Goal: Task Accomplishment & Management: Manage account settings

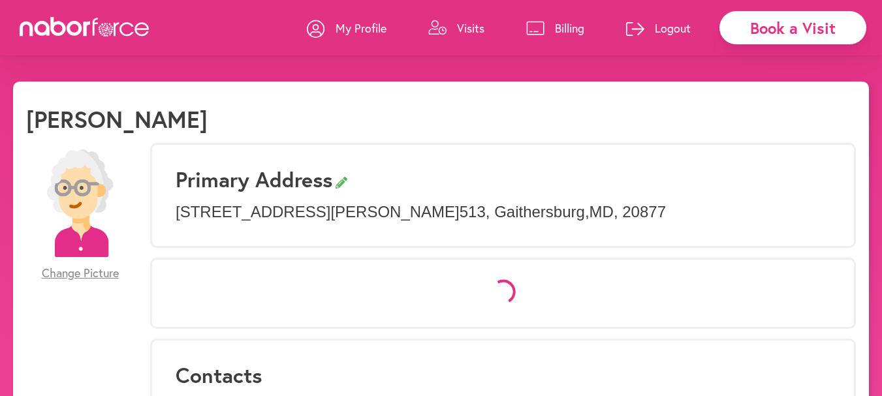
select select "*"
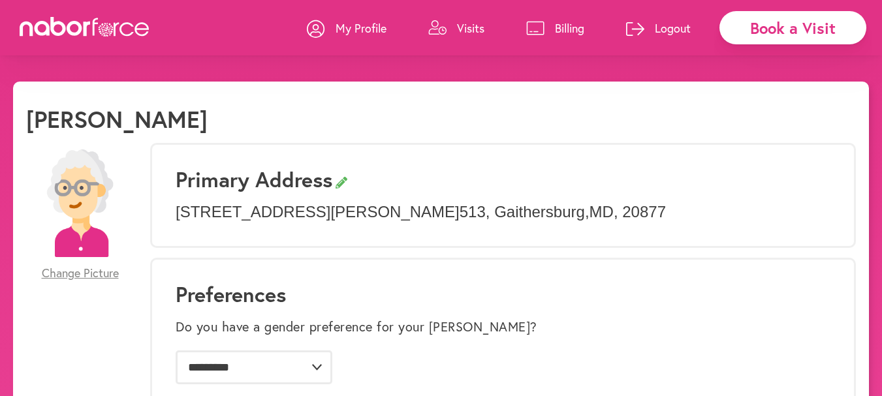
click at [459, 28] on p "Visits" at bounding box center [470, 28] width 27 height 16
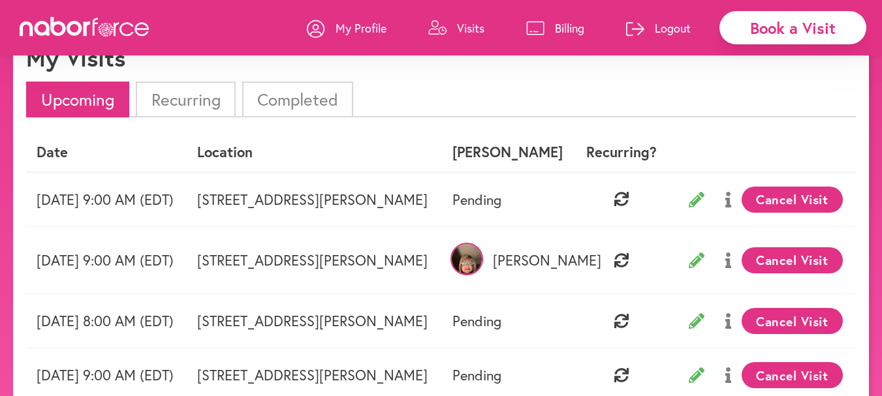
scroll to position [56, 0]
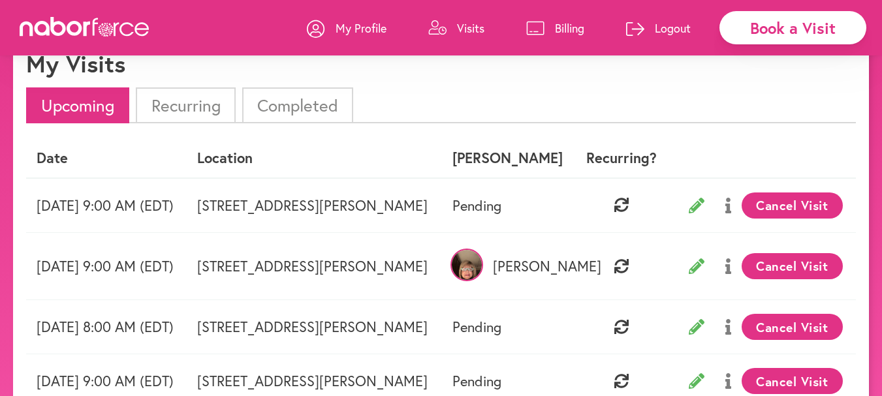
click at [802, 200] on button "Cancel Visit" at bounding box center [792, 206] width 101 height 26
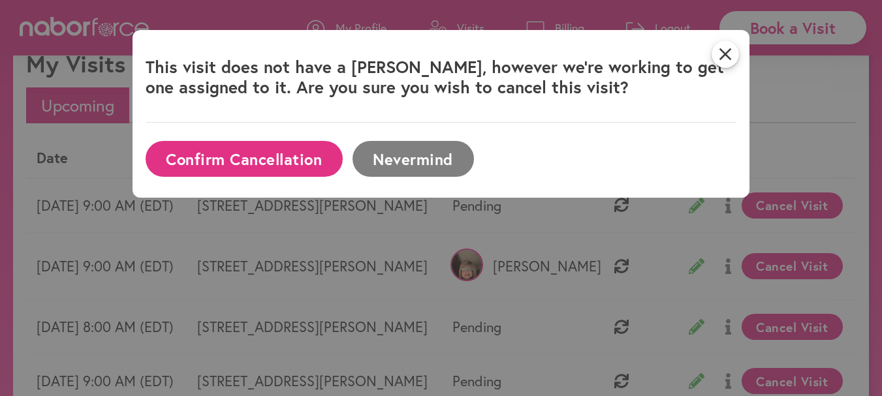
click at [271, 155] on button "Confirm Cancellation" at bounding box center [244, 159] width 197 height 36
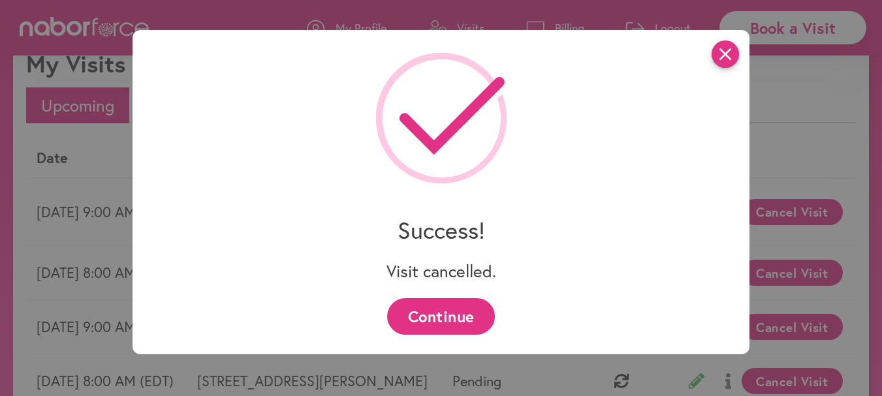
click at [734, 55] on icon "close" at bounding box center [725, 53] width 27 height 27
